Goal: Task Accomplishment & Management: Complete application form

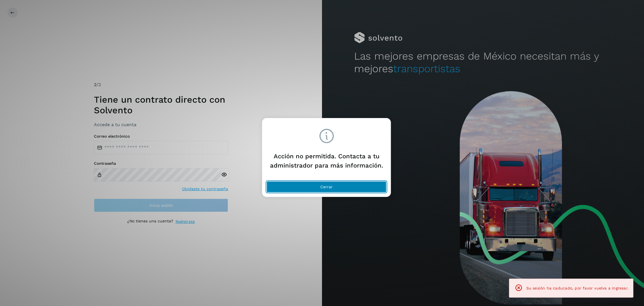
click at [357, 186] on button "Cerrar" at bounding box center [326, 186] width 120 height 11
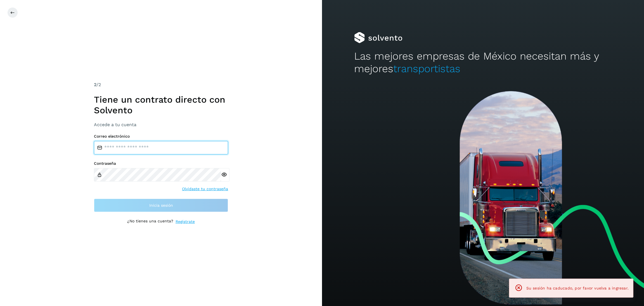
type input "**********"
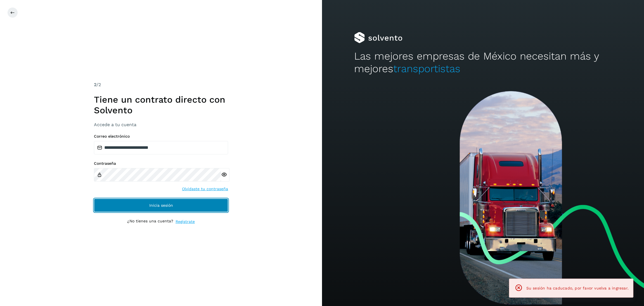
click at [172, 205] on button "Inicia sesión" at bounding box center [161, 204] width 134 height 13
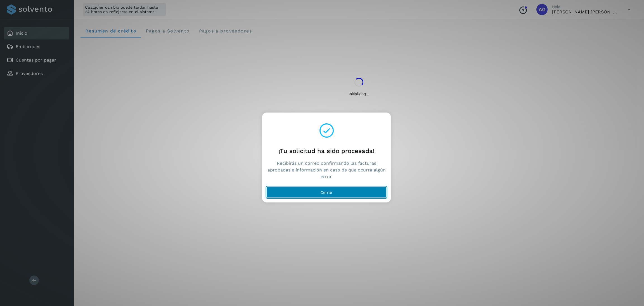
click at [336, 189] on button "Cerrar" at bounding box center [326, 192] width 120 height 11
